Goal: Task Accomplishment & Management: Manage account settings

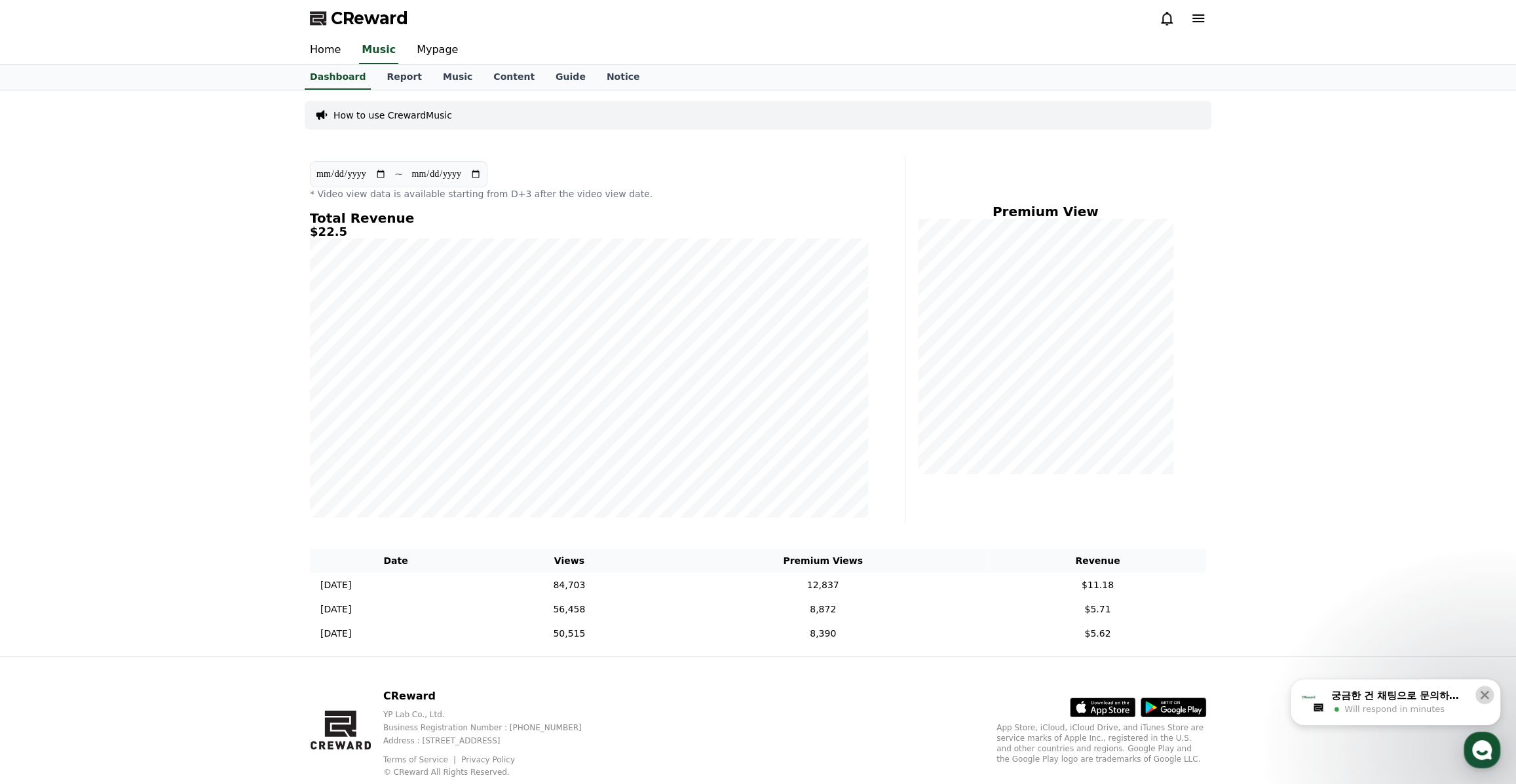
click at [1481, 696] on icon at bounding box center [1484, 695] width 13 height 13
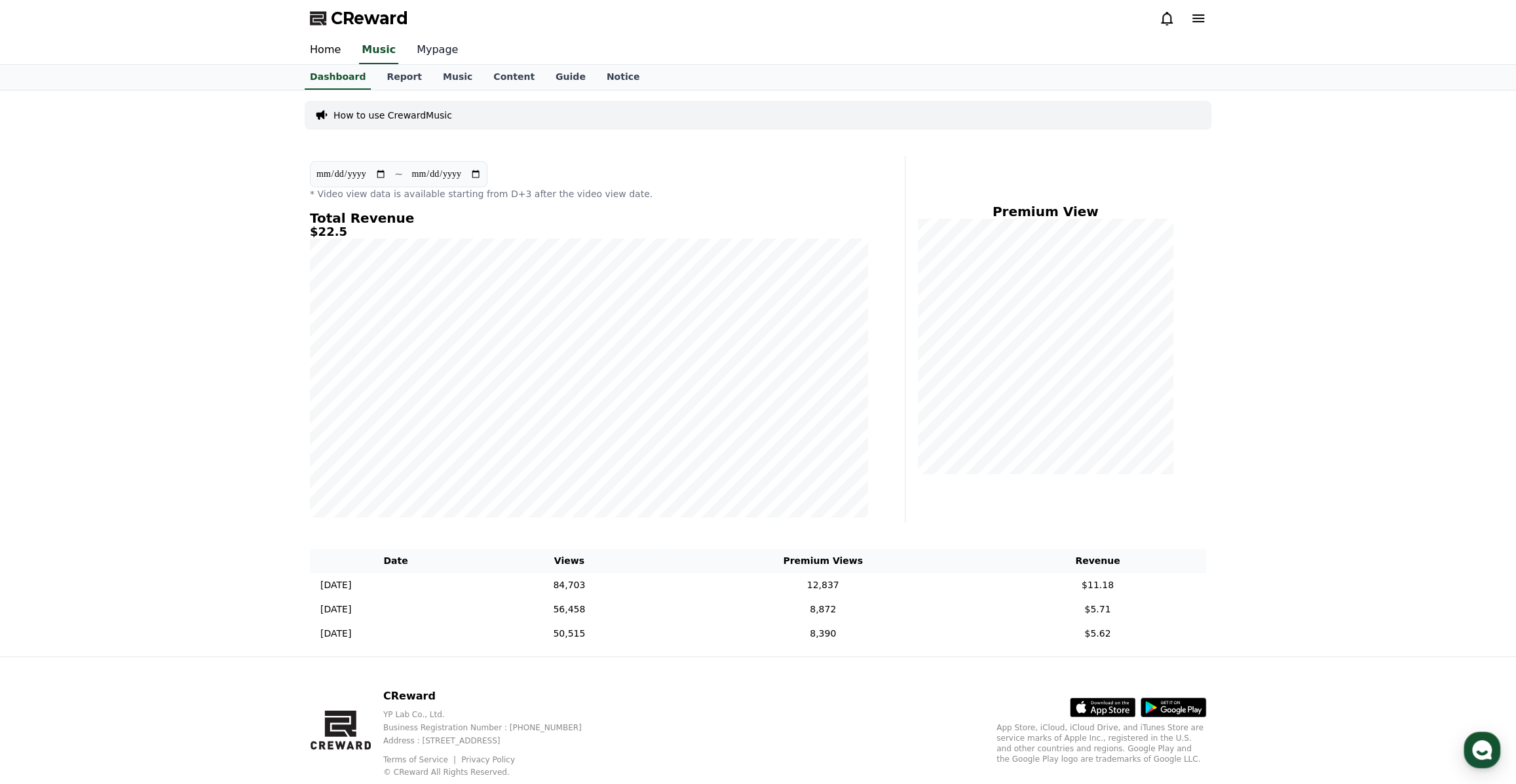
click at [429, 46] on link "Mypage" at bounding box center [437, 50] width 62 height 28
select select "**********"
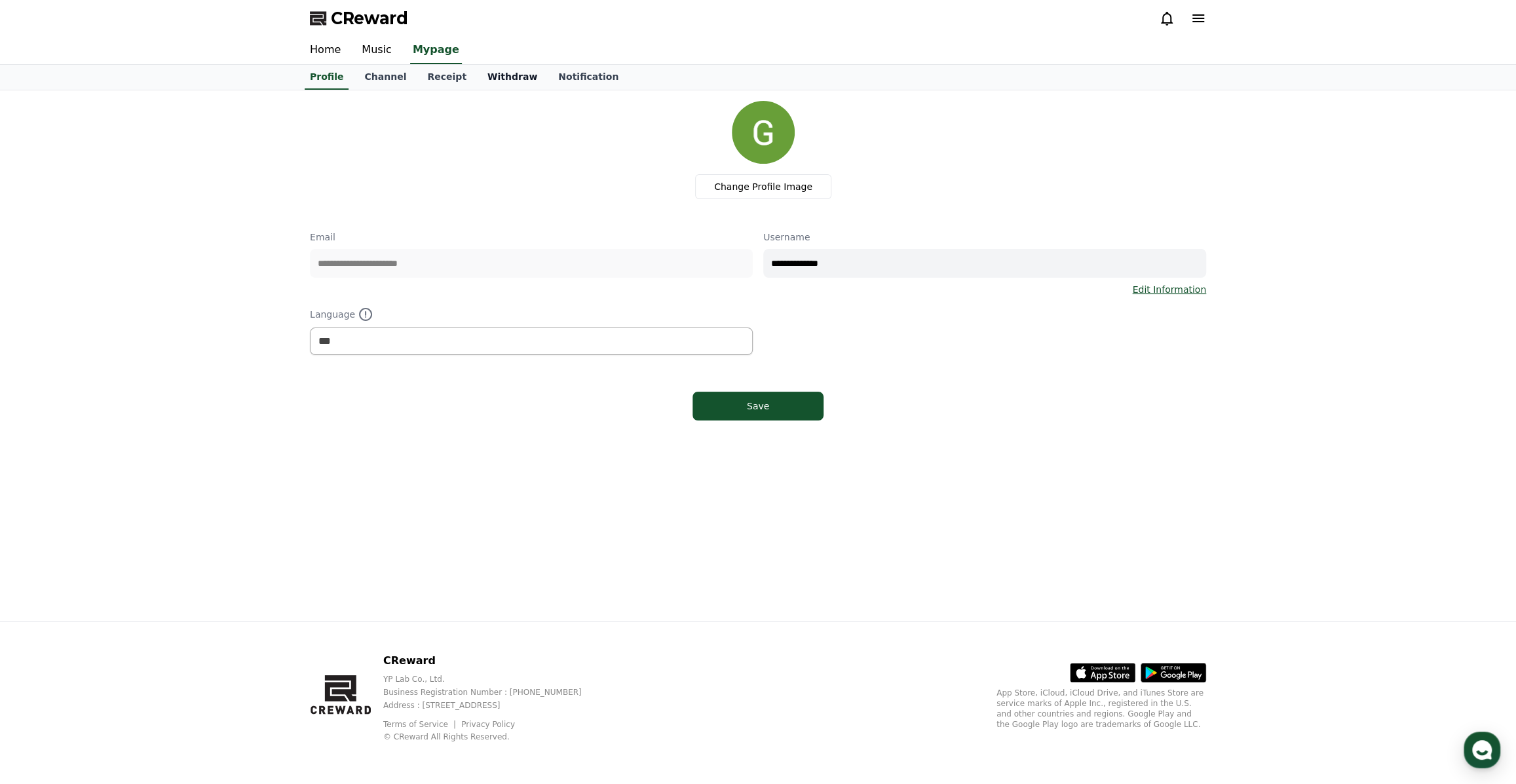
click at [487, 71] on link "Withdraw" at bounding box center [512, 77] width 70 height 25
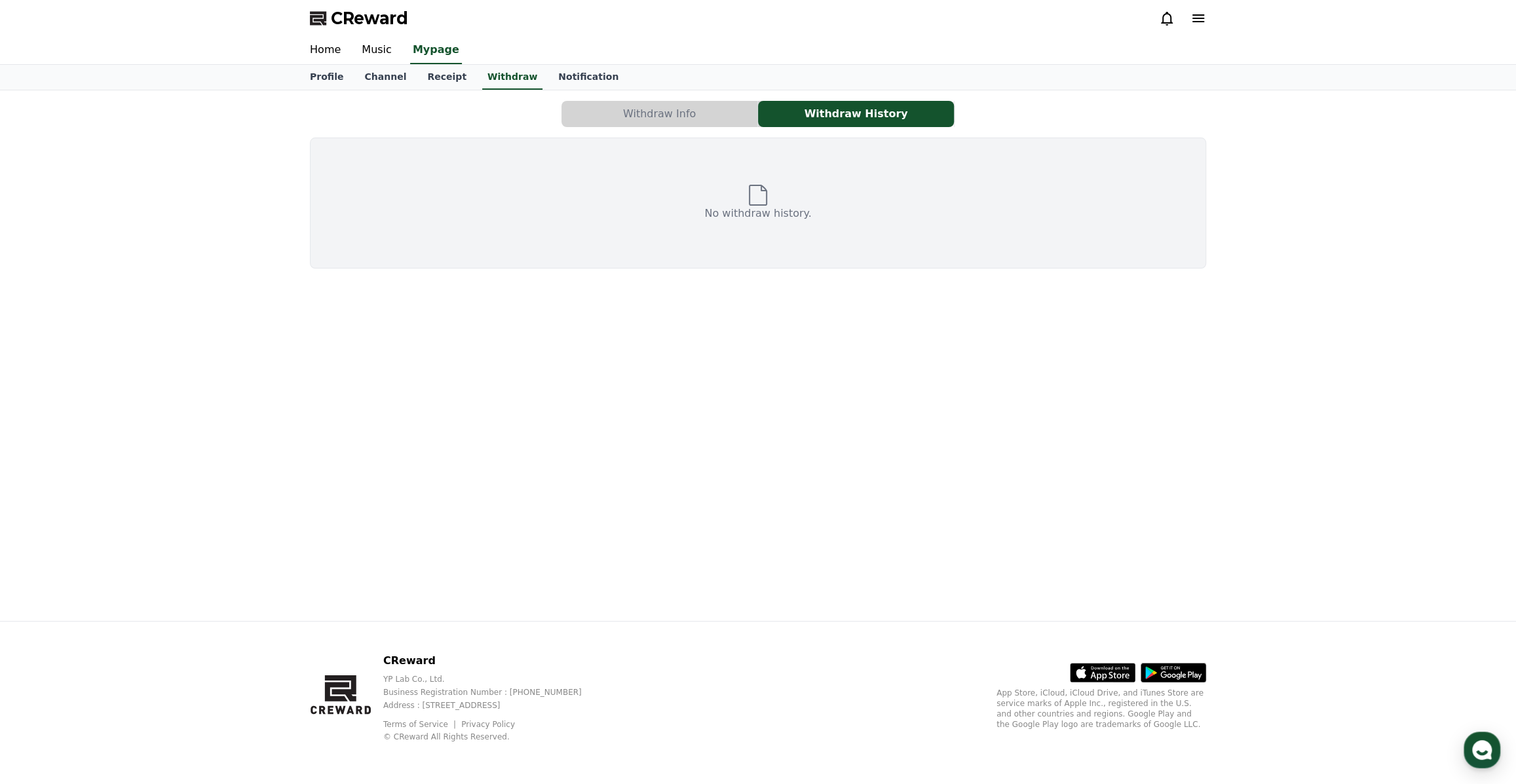
click at [689, 117] on button "Withdraw Info" at bounding box center [660, 113] width 196 height 26
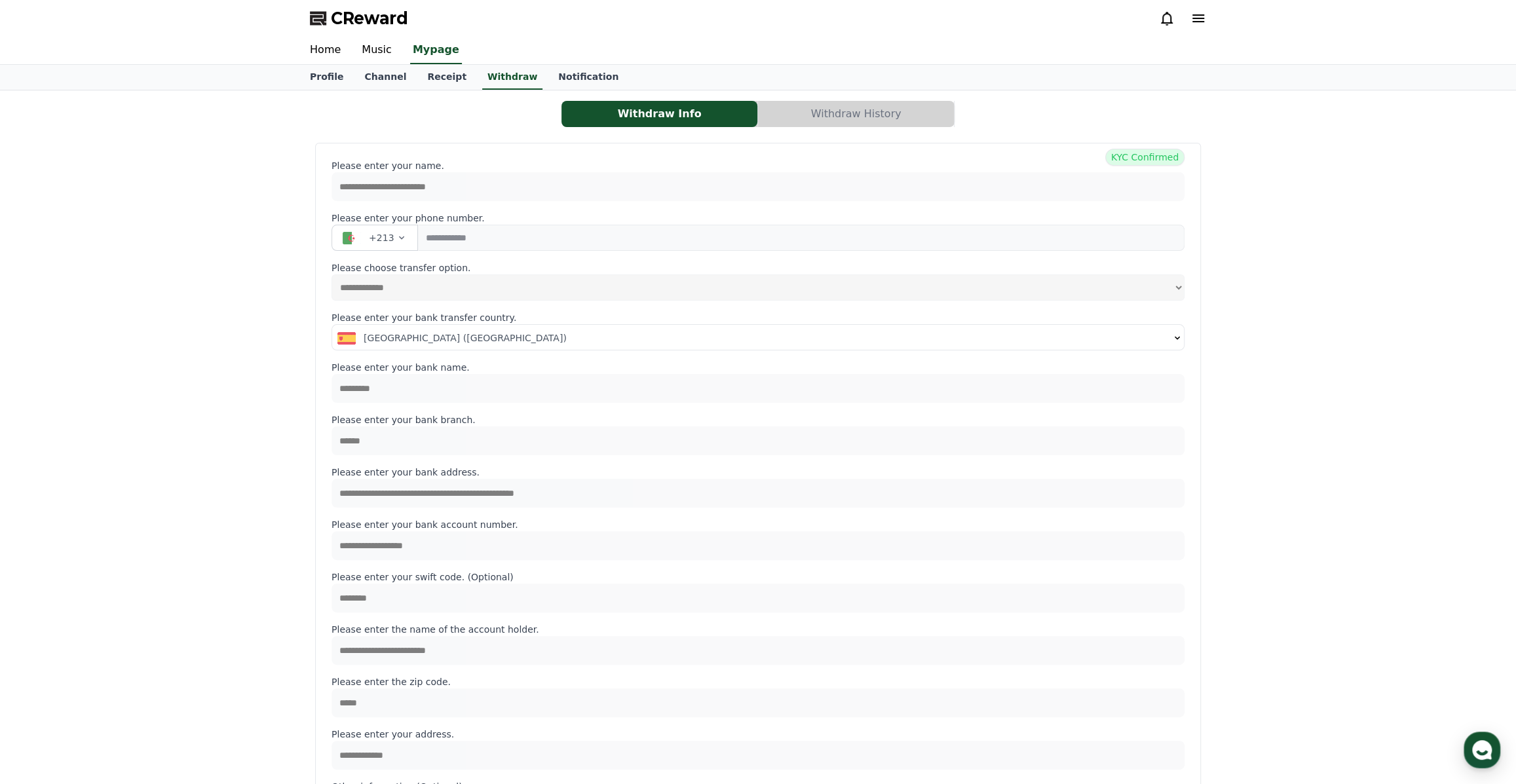
click at [825, 115] on button "Withdraw History" at bounding box center [856, 113] width 196 height 26
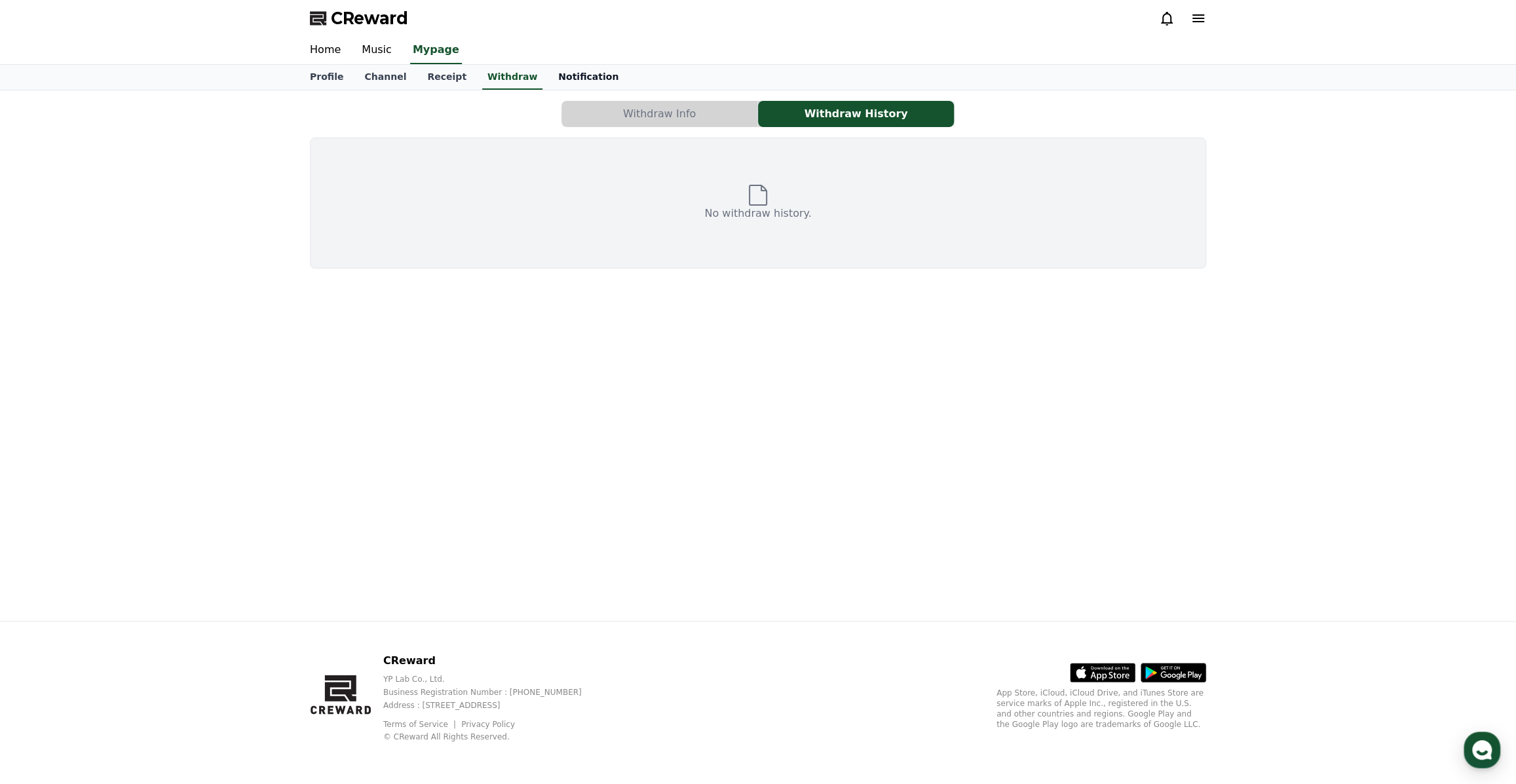
click at [554, 71] on link "Notification" at bounding box center [588, 77] width 81 height 25
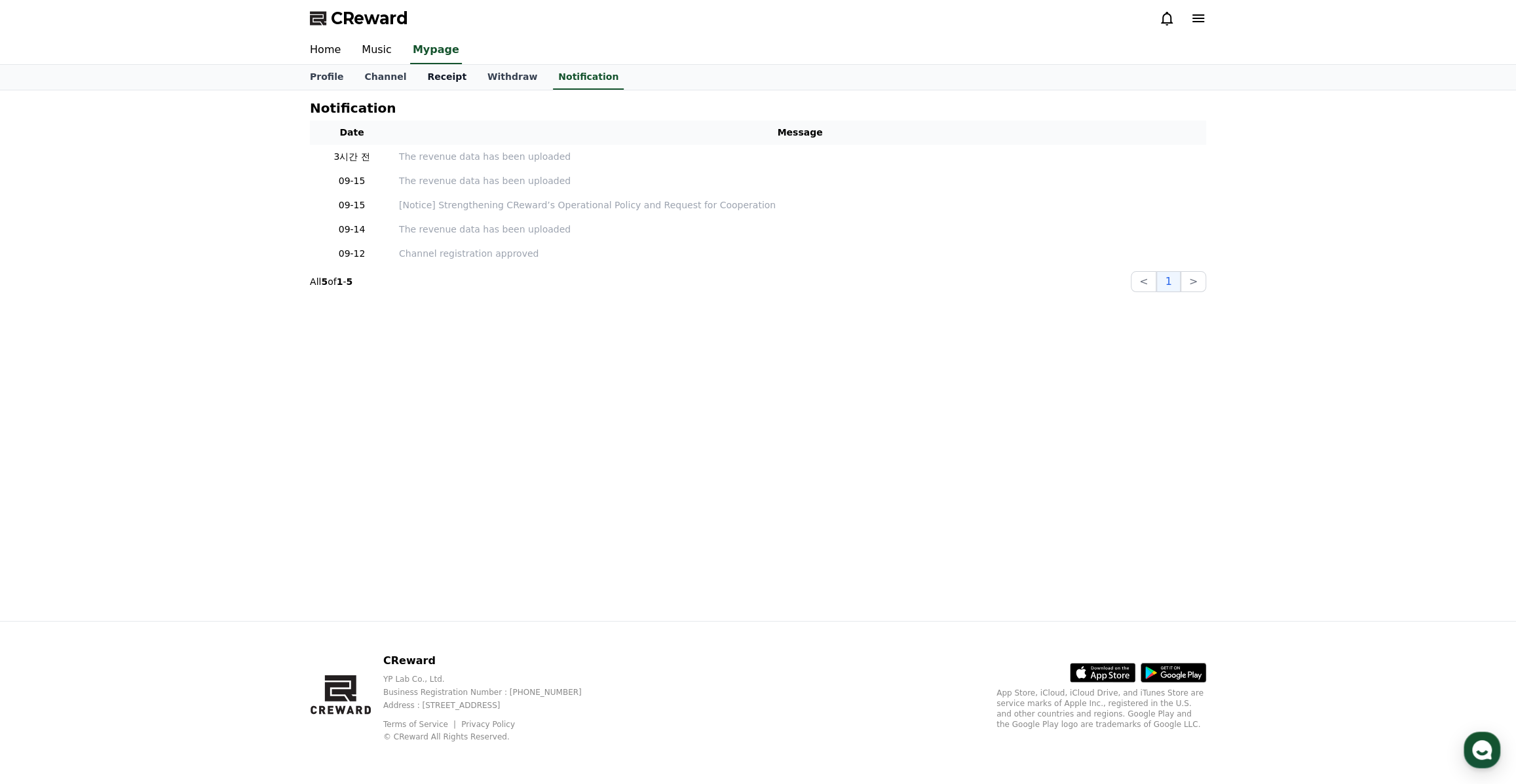
click at [427, 74] on link "Receipt" at bounding box center [447, 77] width 60 height 25
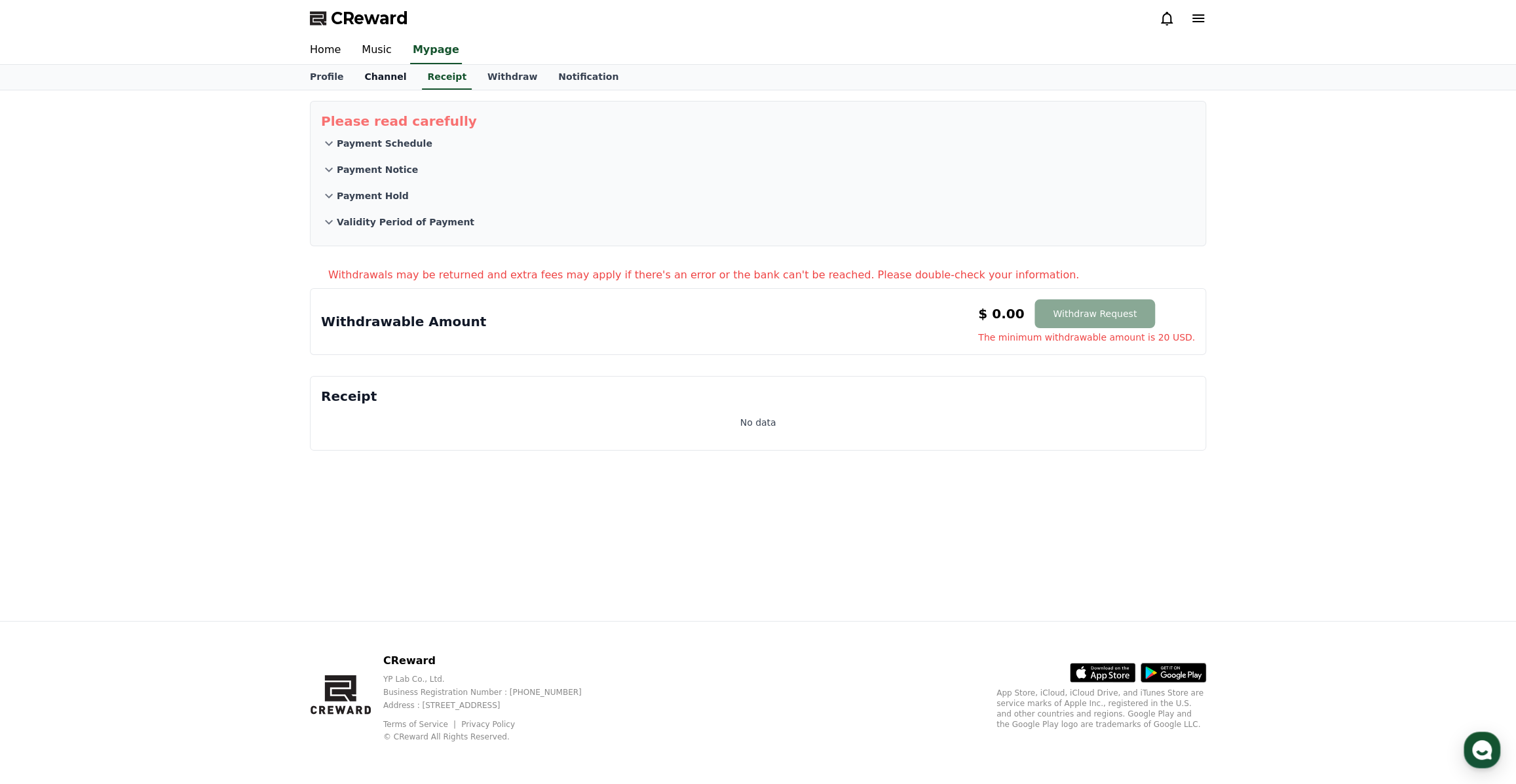
click at [387, 79] on link "Channel" at bounding box center [385, 77] width 63 height 25
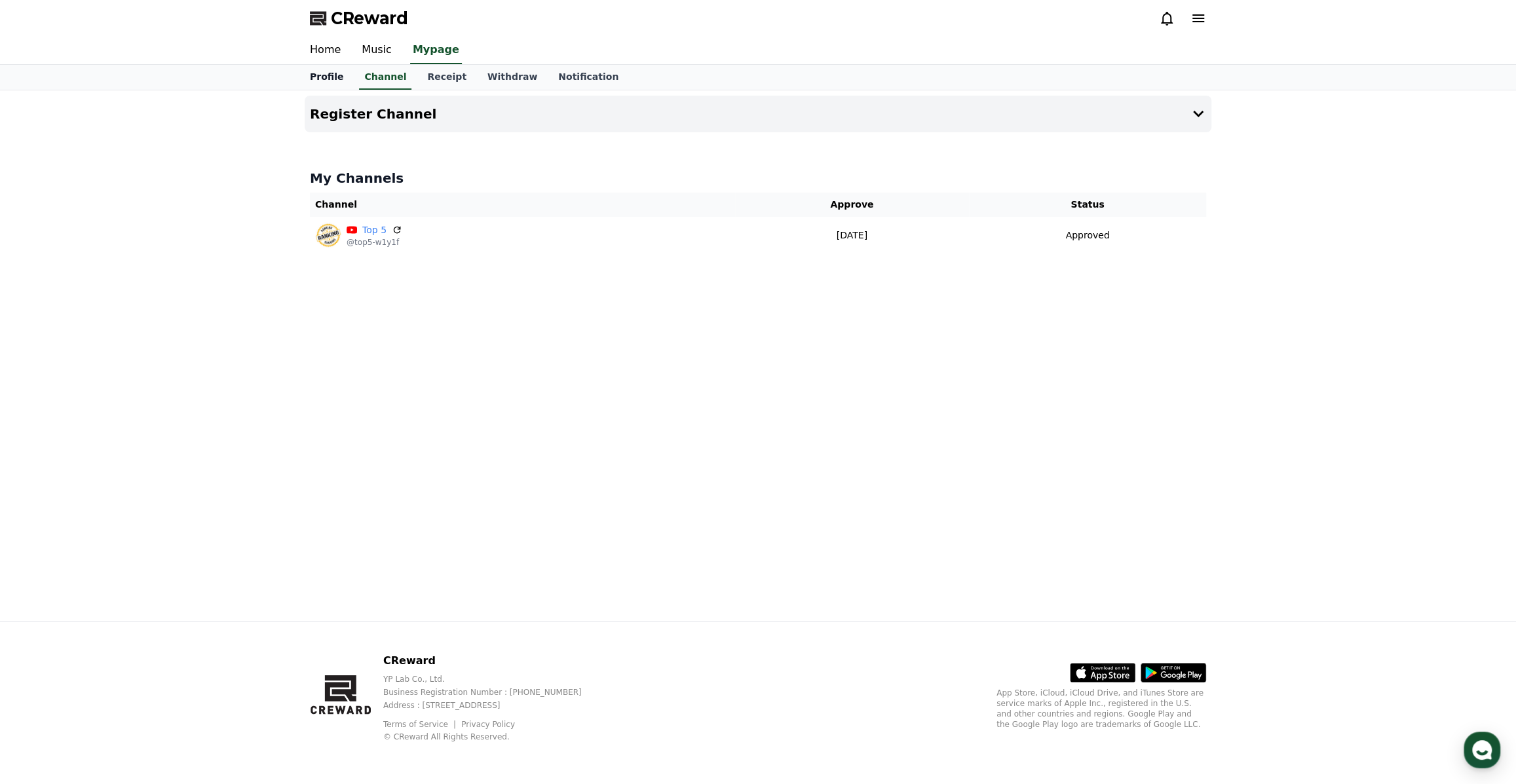
click at [330, 78] on link "Profile" at bounding box center [326, 77] width 55 height 25
select select "**********"
